Goal: Task Accomplishment & Management: Manage account settings

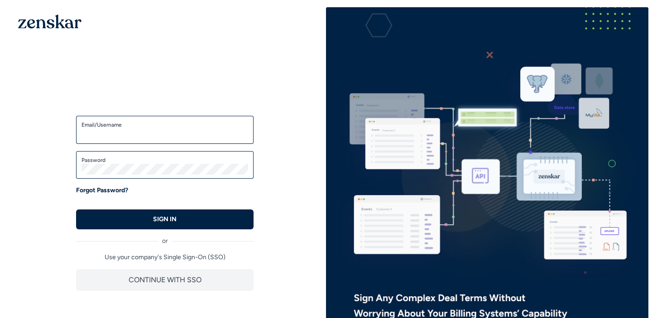
type input "**********"
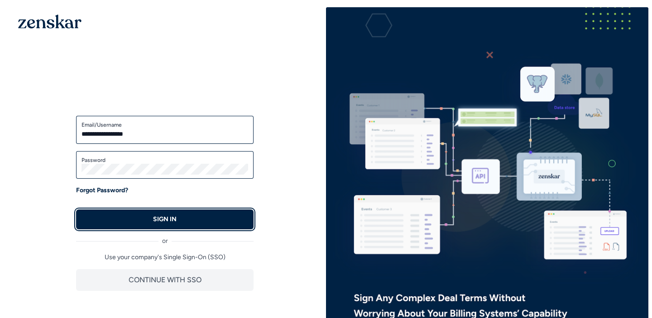
click at [107, 223] on button "SIGN IN" at bounding box center [165, 220] width 178 height 20
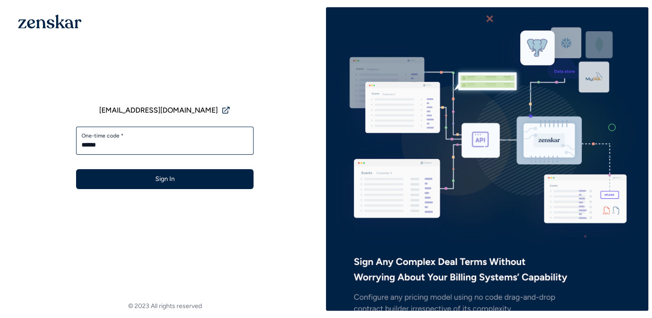
type input "******"
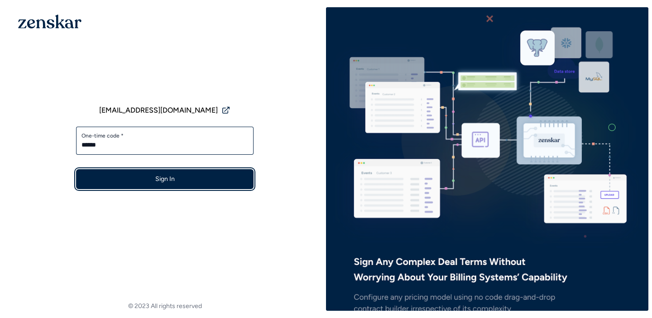
click at [124, 178] on button "Sign In" at bounding box center [165, 179] width 178 height 20
